Goal: Task Accomplishment & Management: Manage account settings

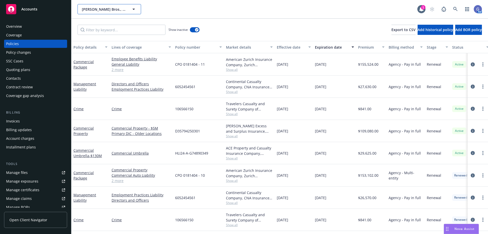
click at [132, 5] on button "Thoits Bros., Inc." at bounding box center [110, 9] width 64 height 10
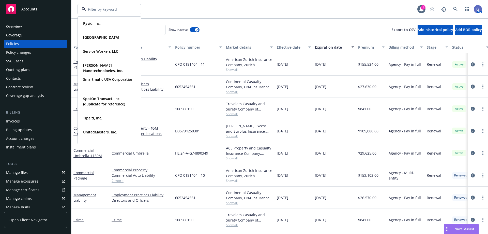
scroll to position [407, 0]
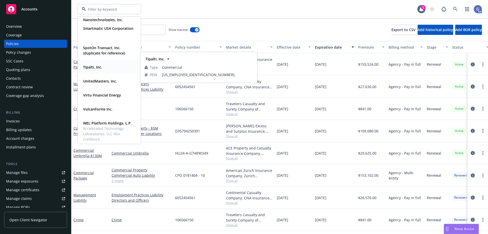
click at [97, 67] on strong "Tipalti, Inc." at bounding box center [92, 67] width 19 height 5
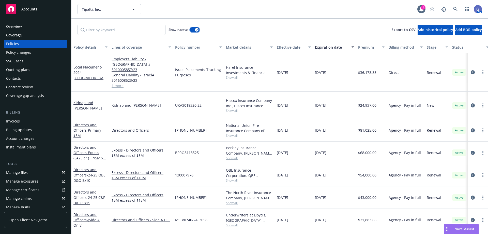
click at [192, 30] on button "button" at bounding box center [195, 29] width 10 height 5
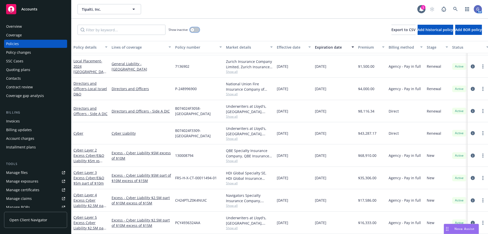
scroll to position [490, 0]
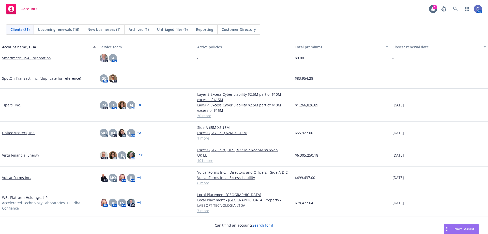
scroll to position [498, 0]
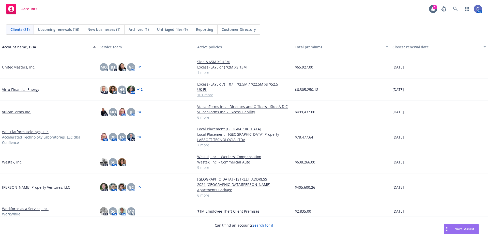
click at [16, 111] on link "VulcanForms Inc." at bounding box center [16, 111] width 29 height 5
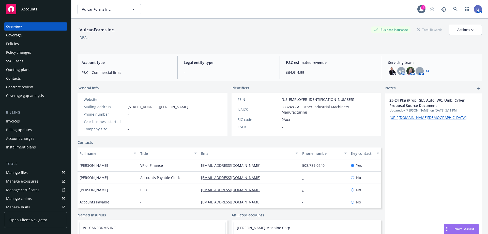
click at [14, 43] on div "Policies" at bounding box center [12, 44] width 13 height 8
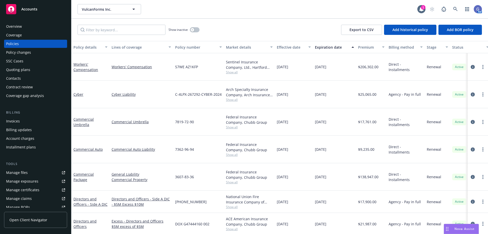
scroll to position [6, 0]
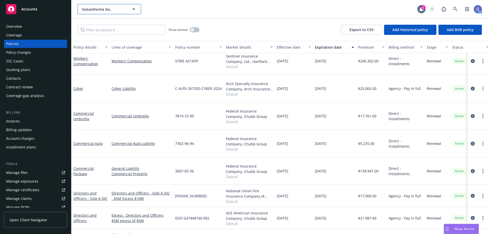
click at [131, 11] on icon "button" at bounding box center [134, 9] width 6 height 6
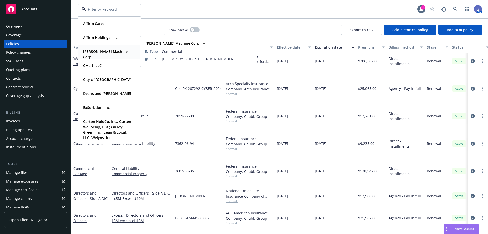
click at [111, 51] on strong "[PERSON_NAME] Machine Corp." at bounding box center [105, 54] width 44 height 10
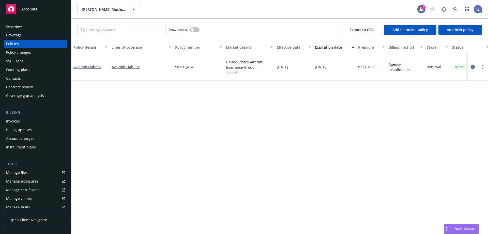
click at [472, 65] on icon "circleInformation" at bounding box center [473, 67] width 4 height 4
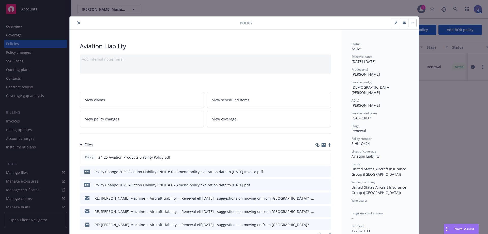
click at [78, 22] on icon "close" at bounding box center [78, 22] width 3 height 3
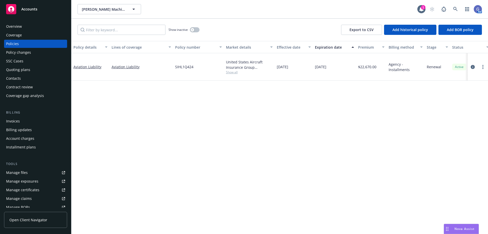
click at [18, 121] on div "Invoices" at bounding box center [13, 121] width 14 height 8
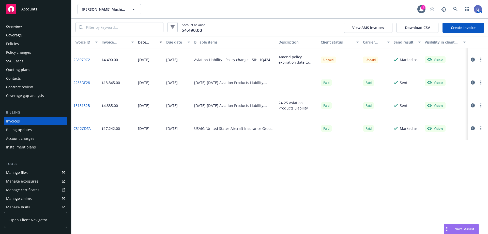
click at [472, 60] on icon "button" at bounding box center [473, 59] width 4 height 4
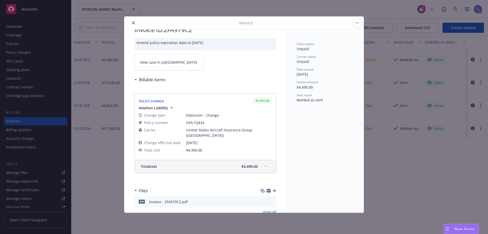
scroll to position [25, 0]
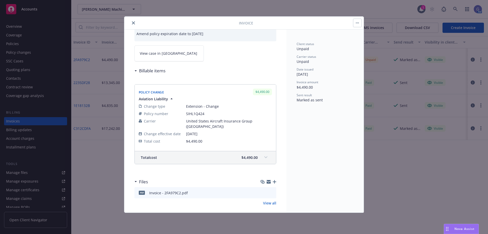
click at [135, 22] on button "close" at bounding box center [133, 23] width 6 height 6
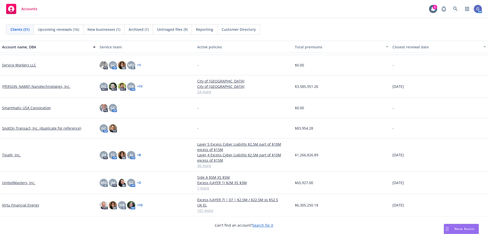
scroll to position [407, 0]
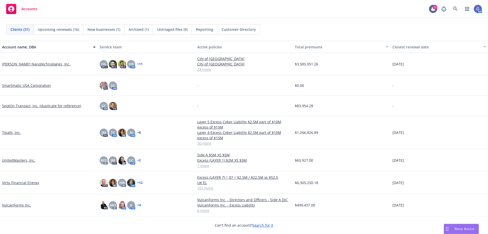
click at [17, 159] on link "UnitedMasters, Inc." at bounding box center [18, 159] width 33 height 5
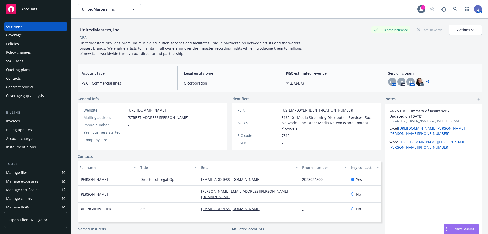
click at [13, 43] on div "Policies" at bounding box center [12, 44] width 13 height 8
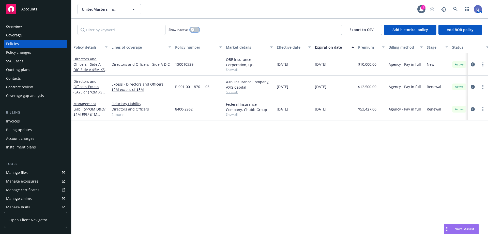
click at [198, 30] on button "button" at bounding box center [195, 29] width 10 height 5
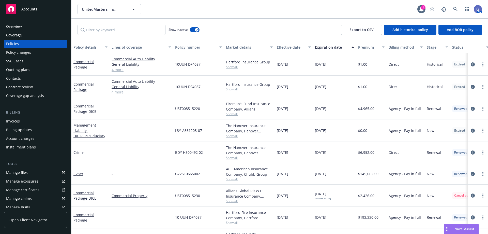
click at [321, 47] on div "Expiration date" at bounding box center [332, 46] width 34 height 5
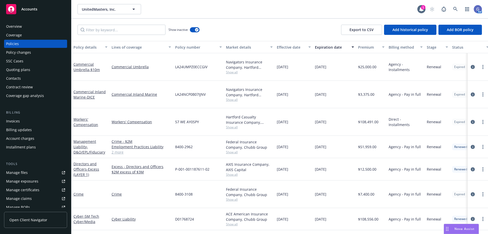
scroll to position [127, 0]
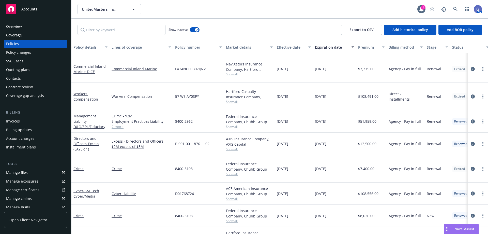
click at [11, 69] on div "Quoting plans" at bounding box center [18, 70] width 24 height 8
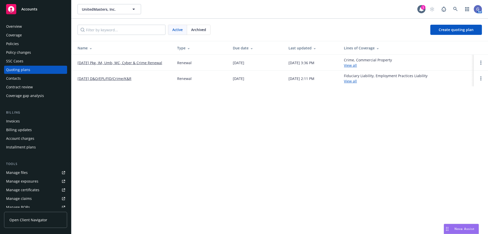
click at [146, 62] on link "08/01/25 Pkg, IM, Umb, WC, Cyber & Crime Renewal" at bounding box center [120, 62] width 85 height 5
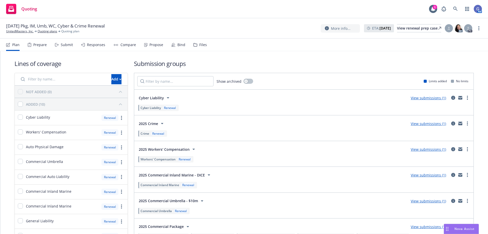
click at [421, 124] on link "View submissions (1)" at bounding box center [428, 123] width 35 height 5
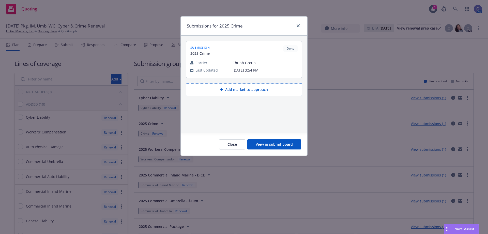
click at [286, 145] on button "View in submit board" at bounding box center [274, 144] width 54 height 10
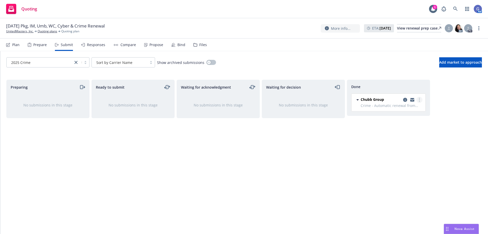
click at [420, 101] on link "more" at bounding box center [419, 100] width 6 height 6
click at [43, 30] on link "Quoting plans" at bounding box center [48, 31] width 20 height 5
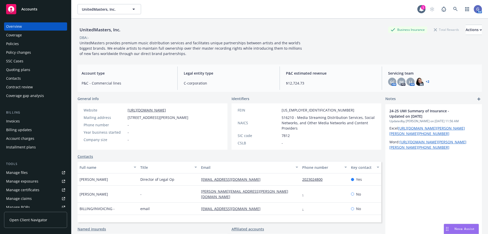
click at [11, 40] on div "Policies" at bounding box center [12, 44] width 13 height 8
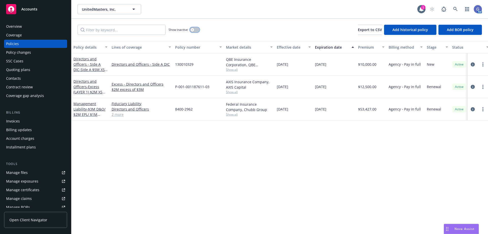
click at [198, 28] on button "button" at bounding box center [195, 29] width 10 height 5
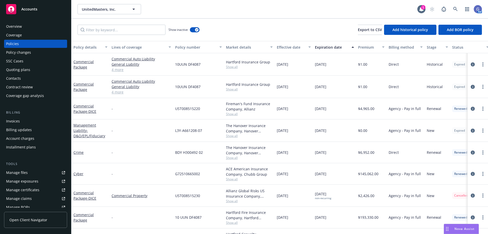
click at [317, 48] on div "Expiration date" at bounding box center [332, 46] width 34 height 5
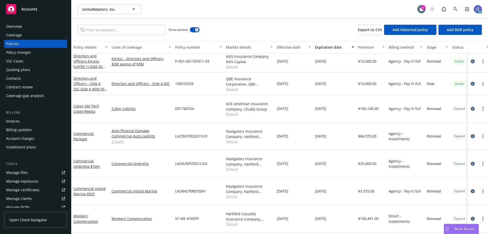
scroll to position [51, 0]
